Goal: Task Accomplishment & Management: Use online tool/utility

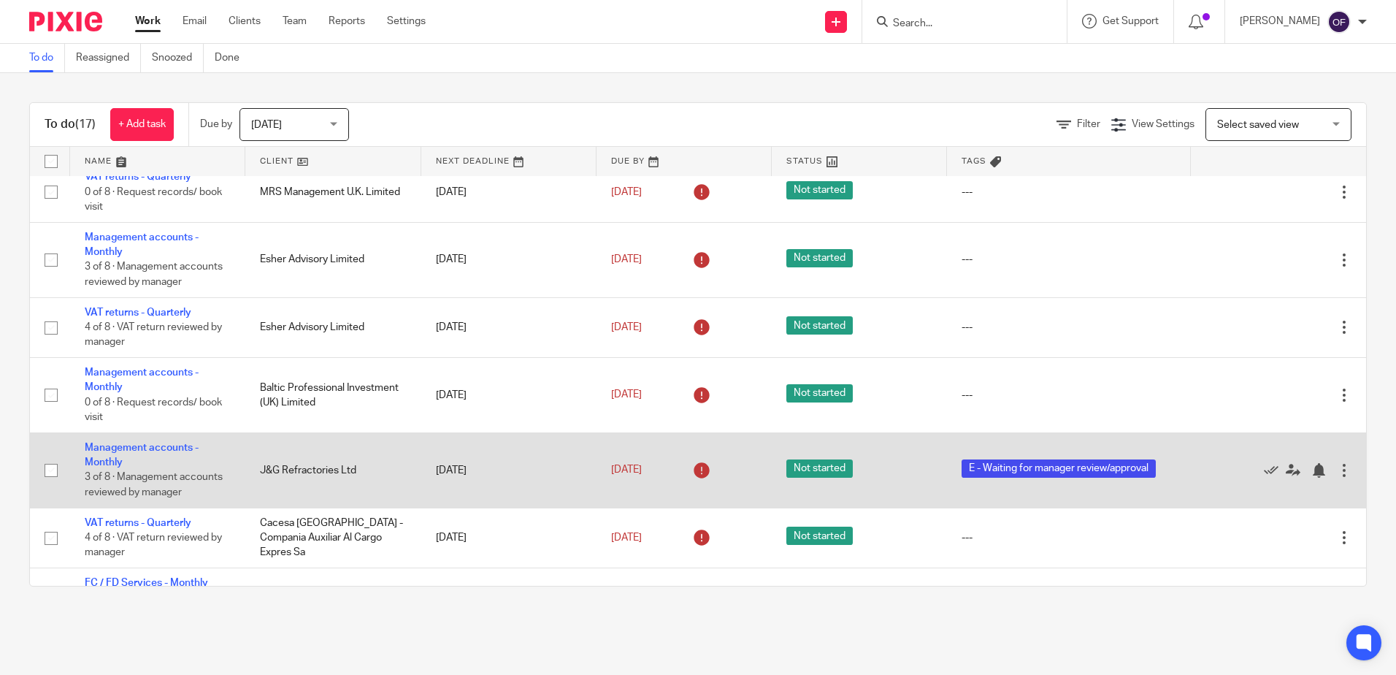
scroll to position [219, 0]
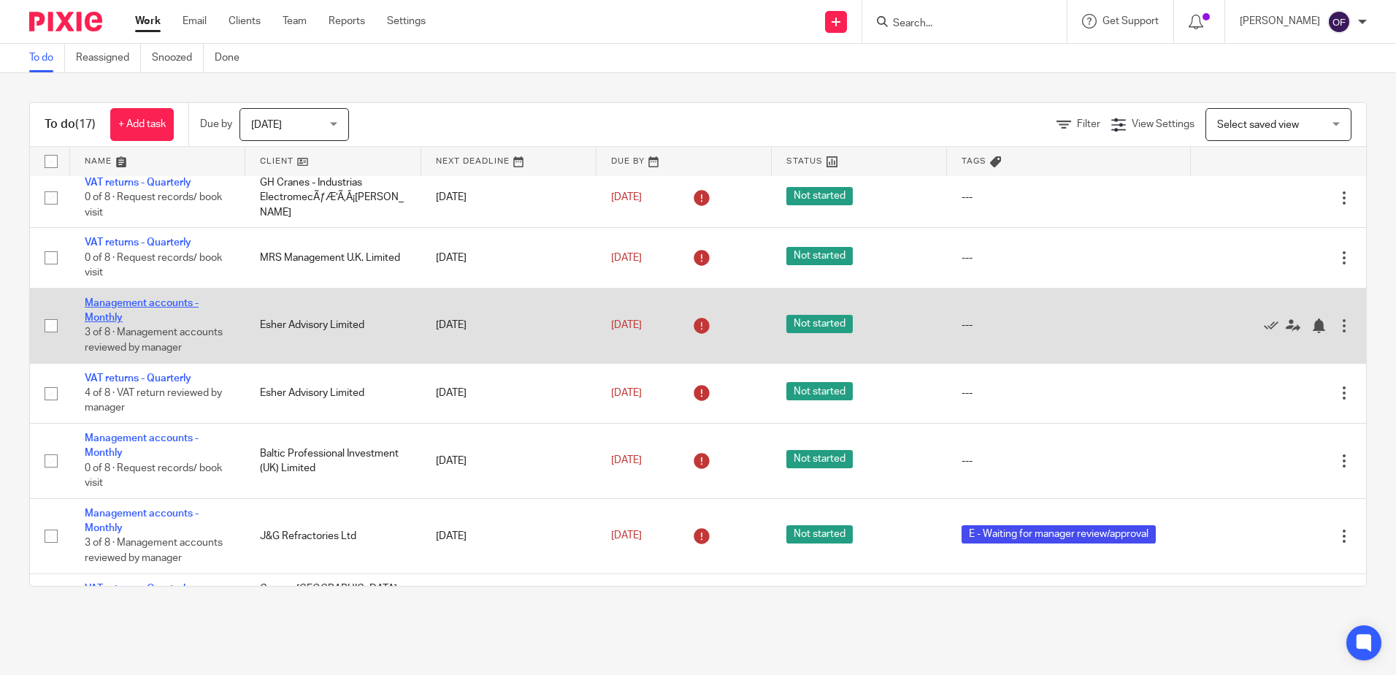
click at [129, 302] on link "Management accounts - Monthly" at bounding box center [142, 310] width 114 height 25
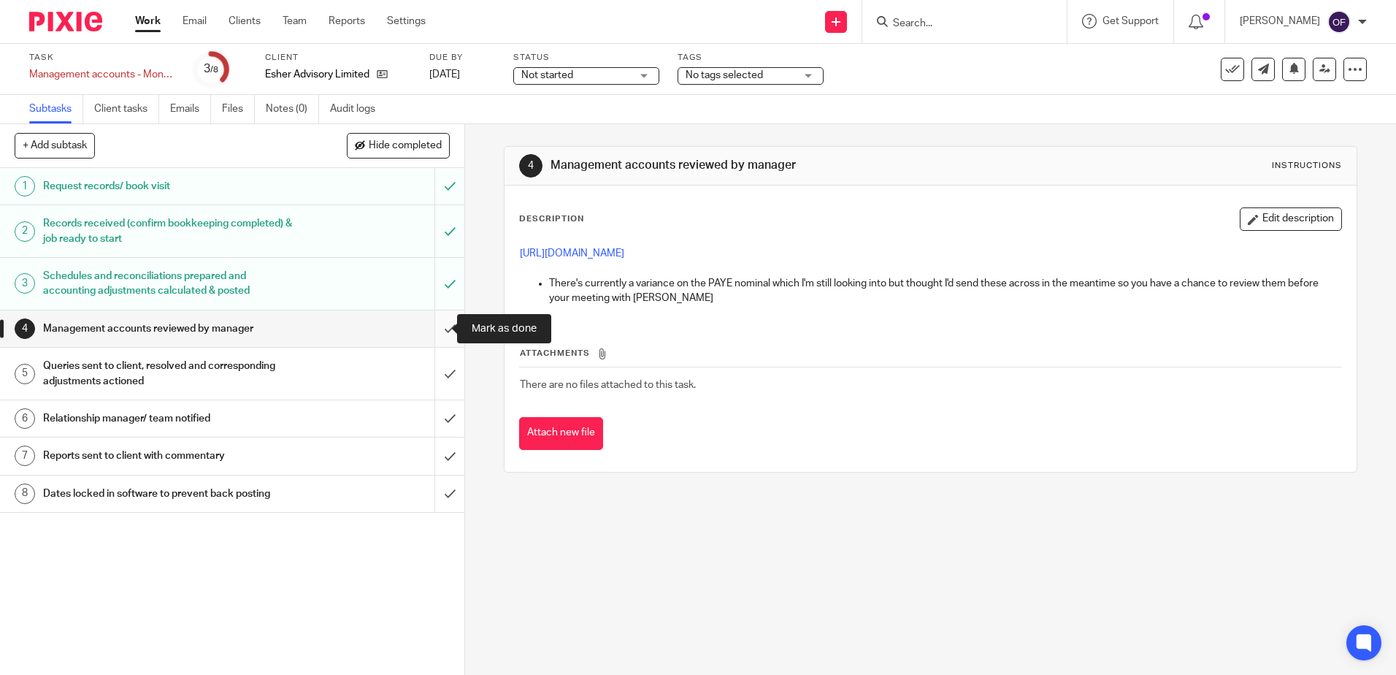
click at [437, 326] on input "submit" at bounding box center [232, 328] width 464 height 37
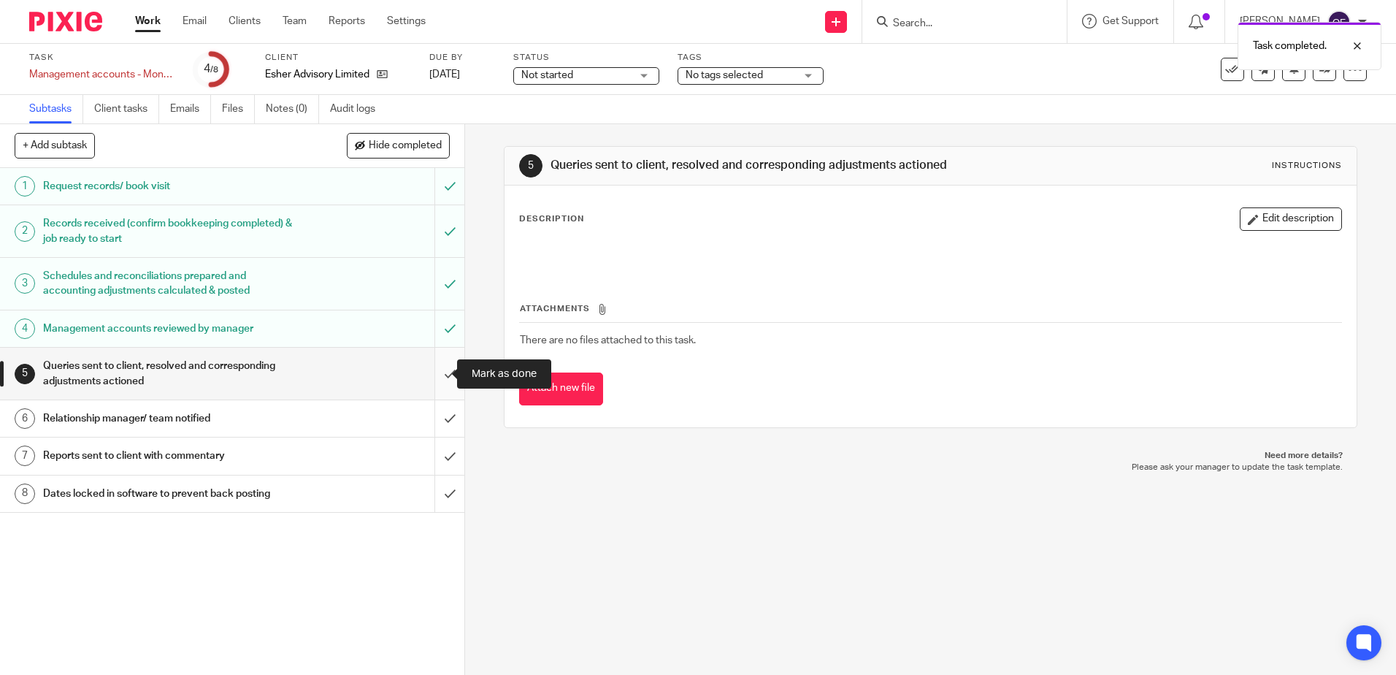
click at [432, 371] on input "submit" at bounding box center [232, 374] width 464 height 52
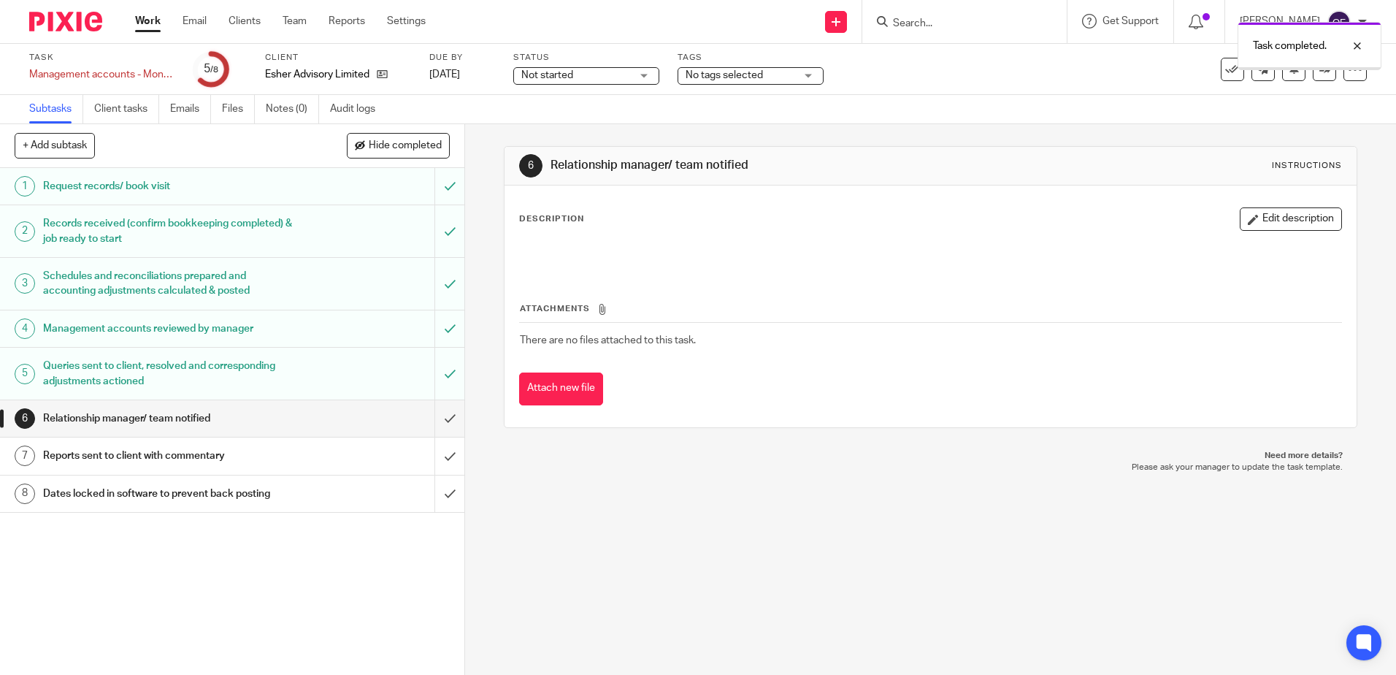
click at [434, 416] on input "submit" at bounding box center [232, 418] width 464 height 37
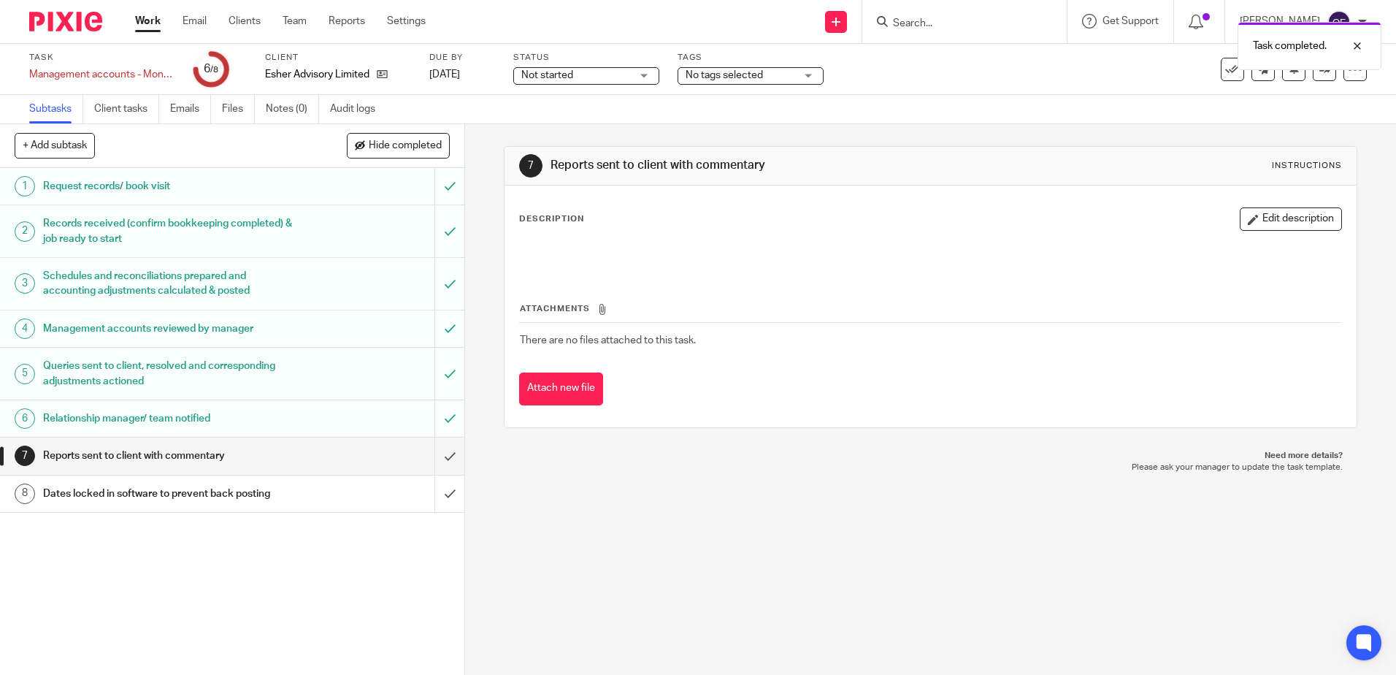
click at [437, 453] on input "submit" at bounding box center [232, 455] width 464 height 37
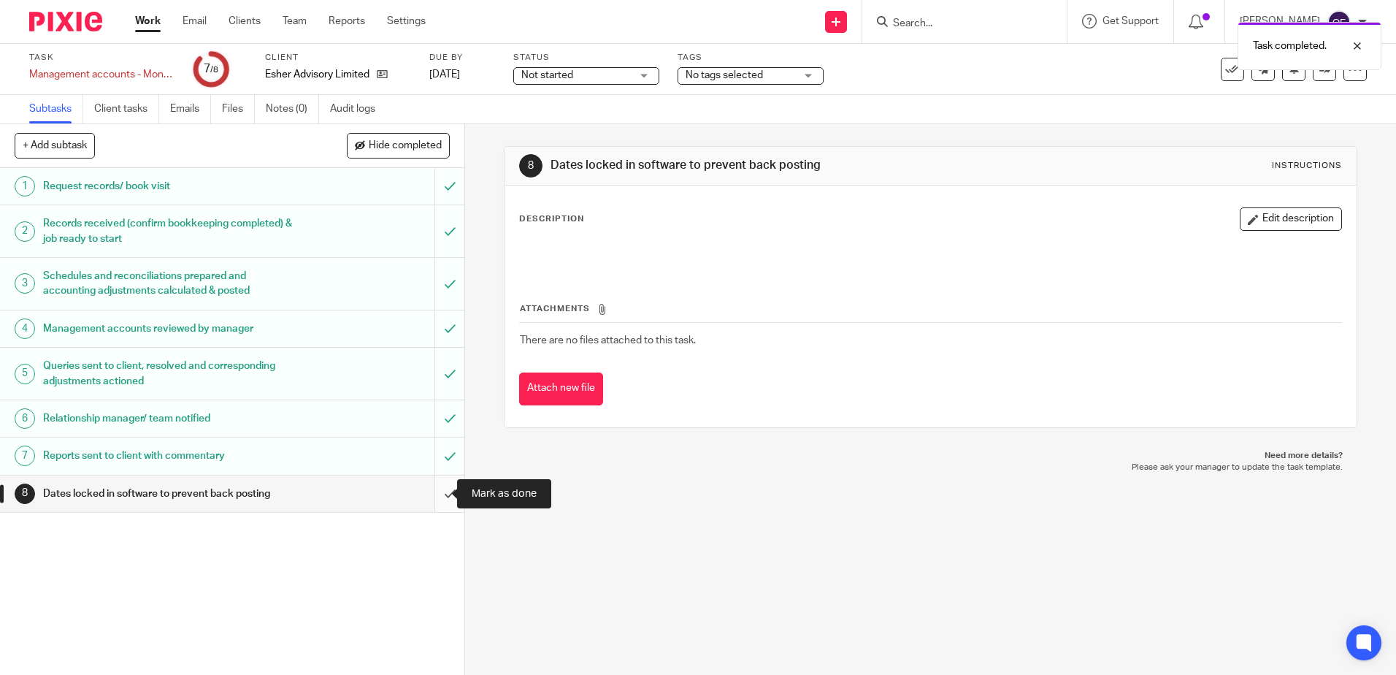
click at [432, 493] on input "submit" at bounding box center [232, 493] width 464 height 37
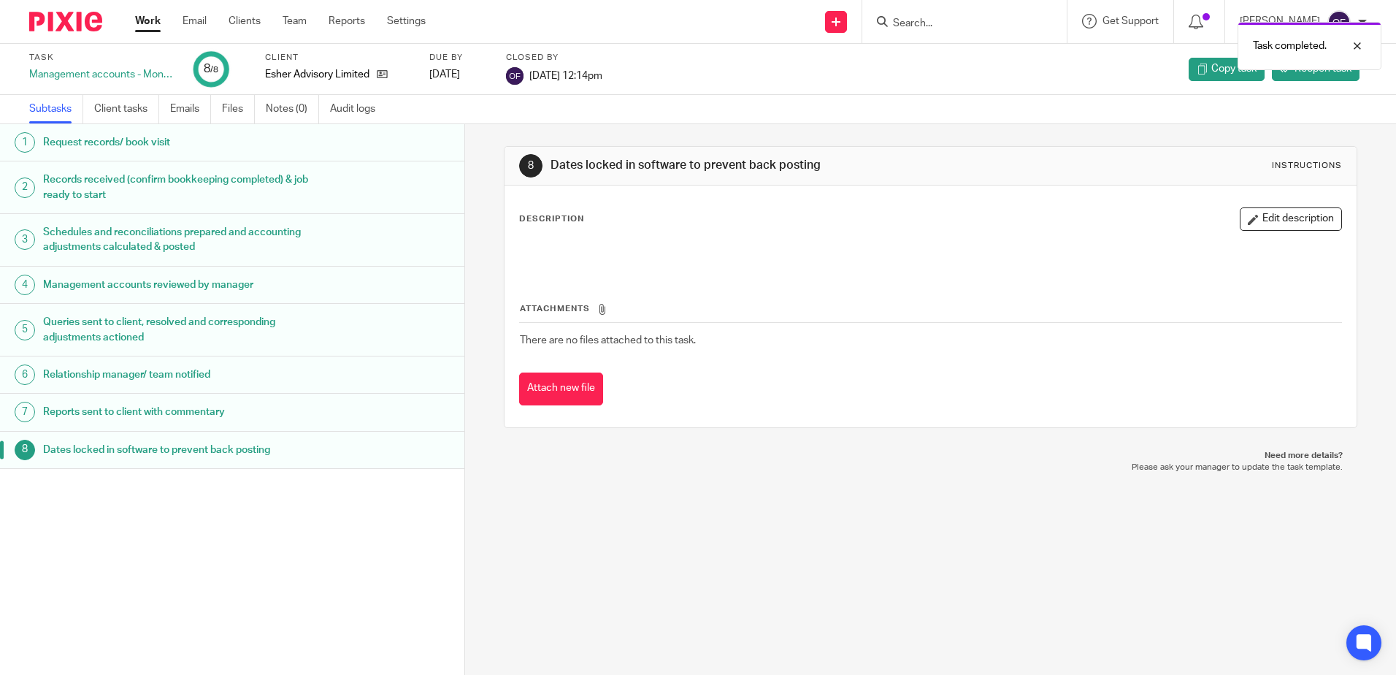
click at [145, 24] on link "Work" at bounding box center [148, 21] width 26 height 15
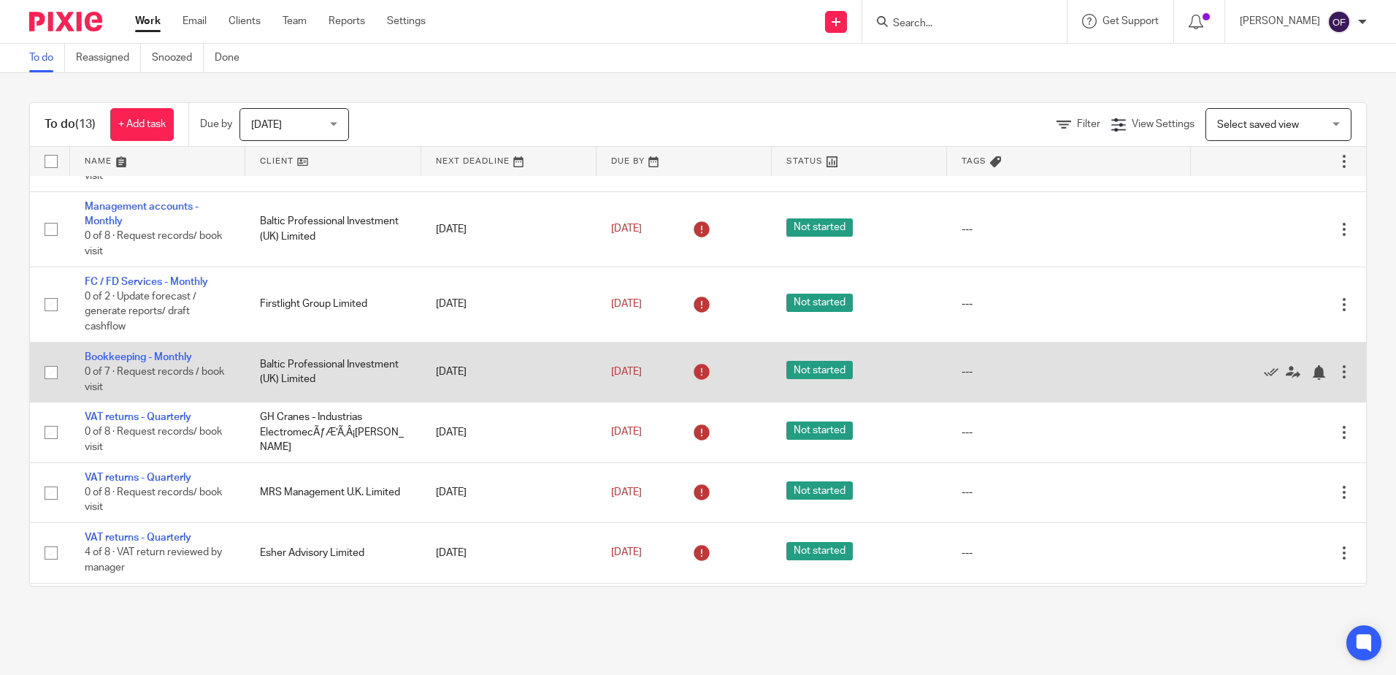
scroll to position [219, 0]
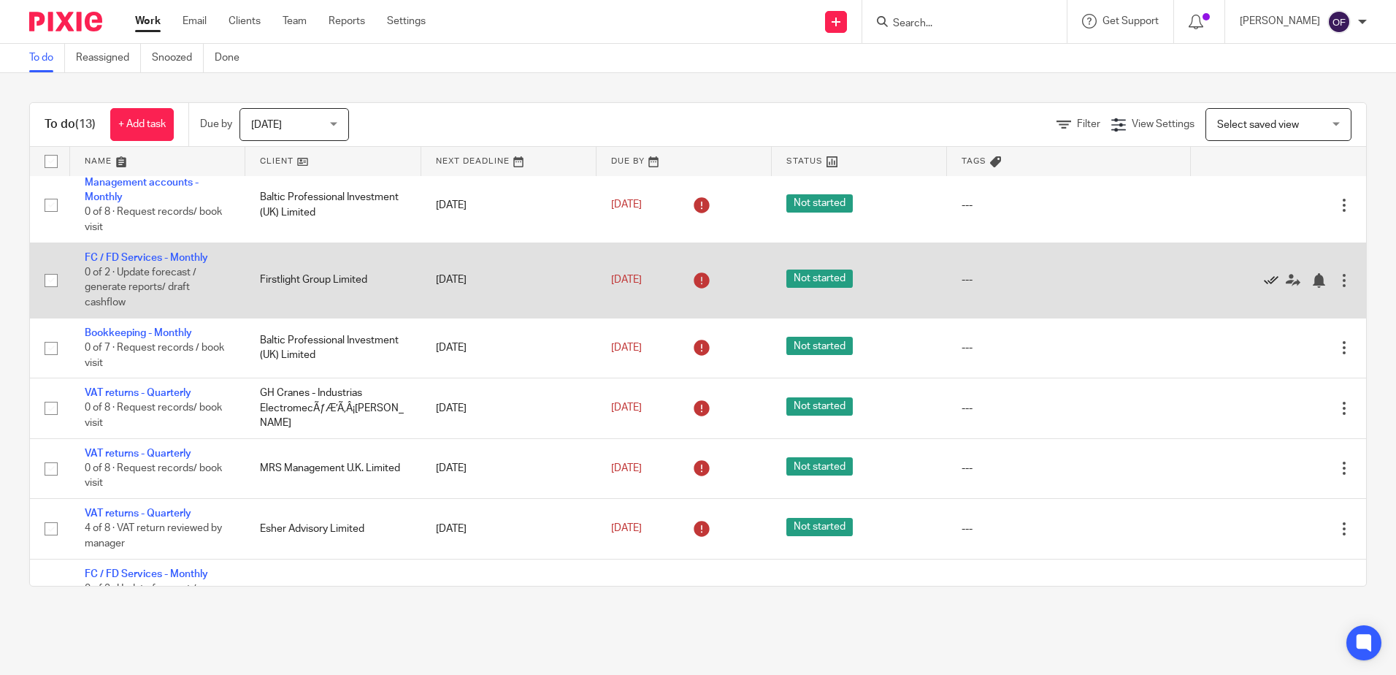
click at [1264, 277] on icon at bounding box center [1271, 280] width 15 height 15
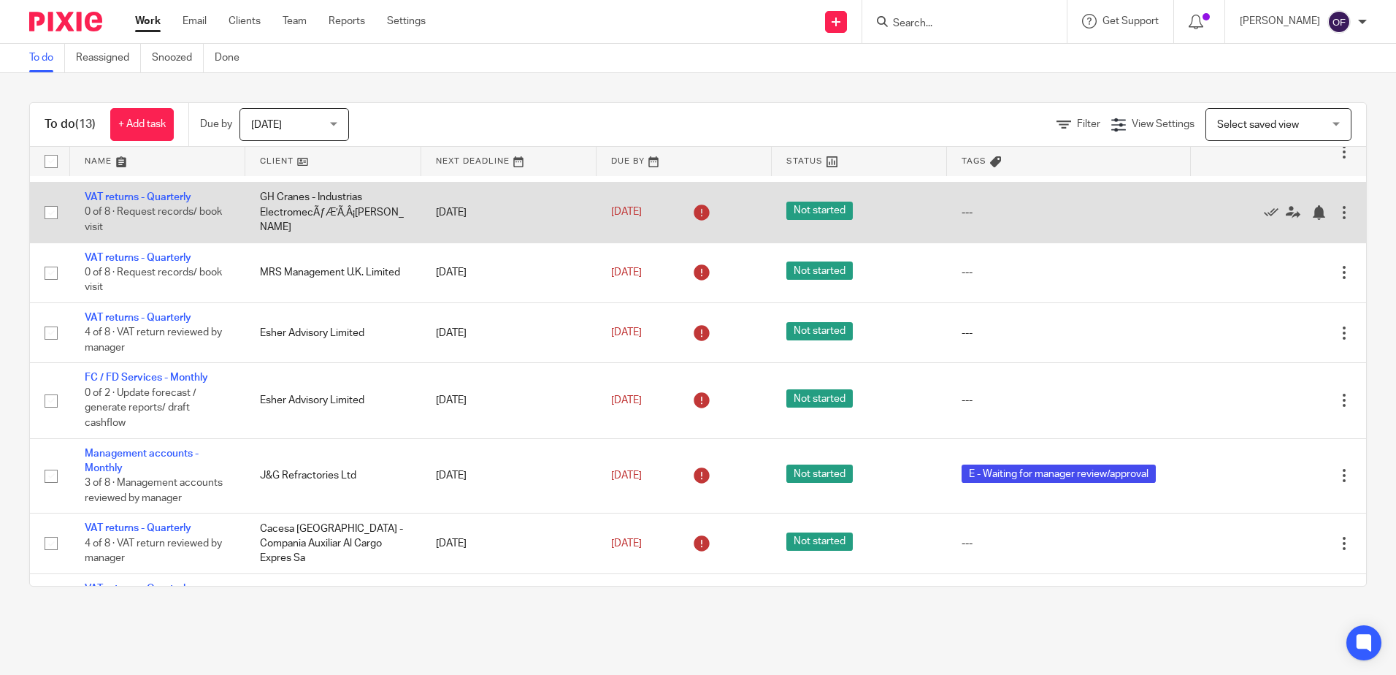
scroll to position [365, 0]
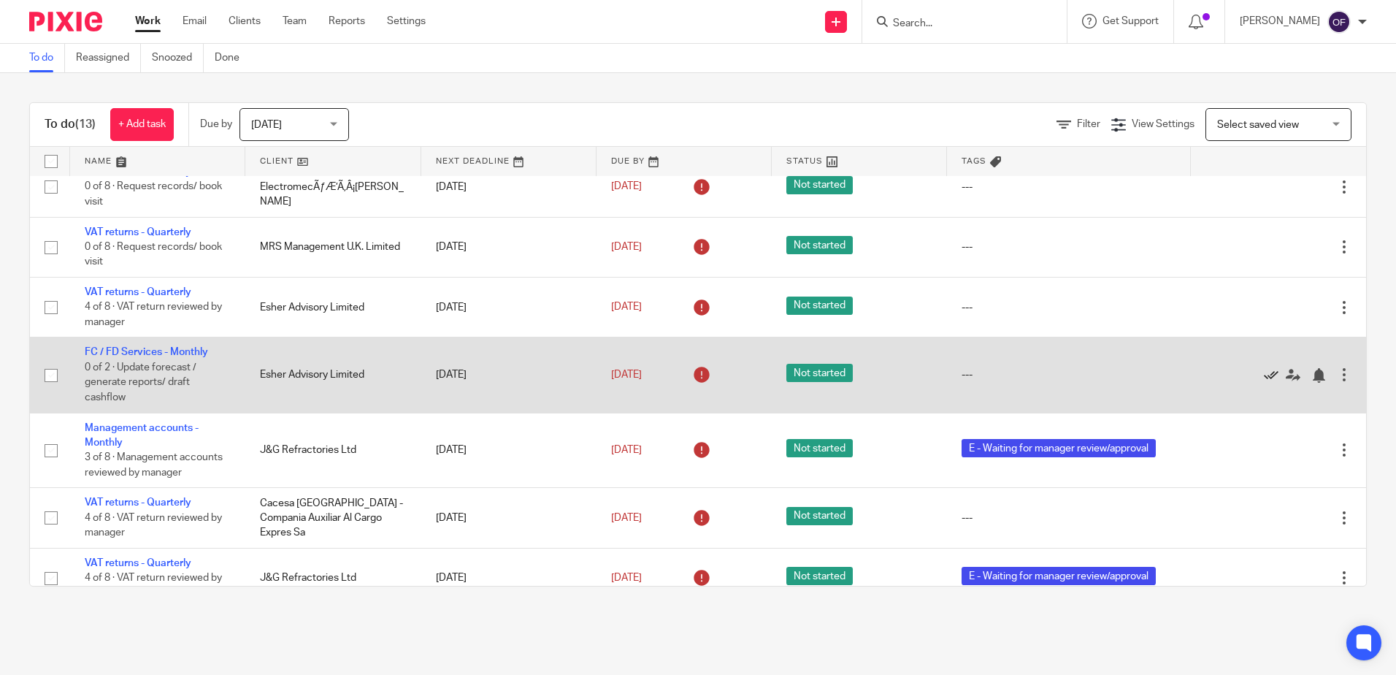
click at [1264, 377] on icon at bounding box center [1271, 375] width 15 height 15
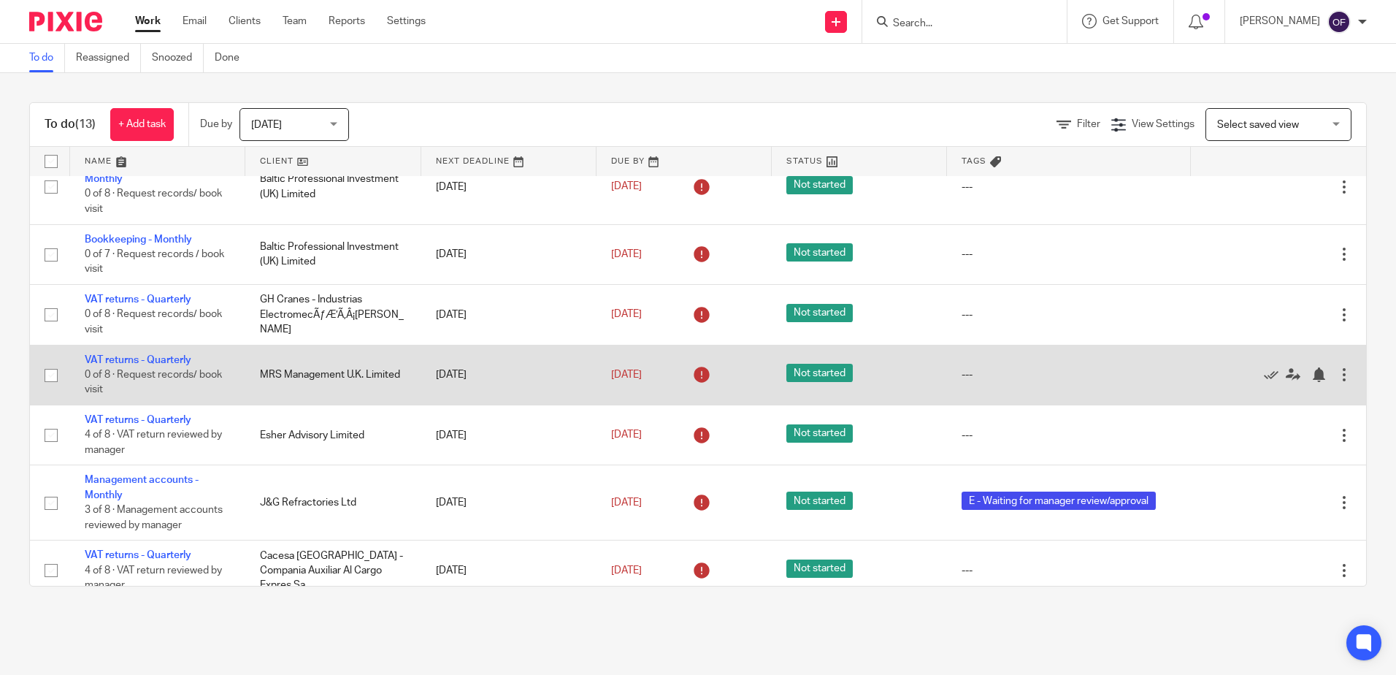
scroll to position [239, 0]
